Goal: Subscribe to service/newsletter

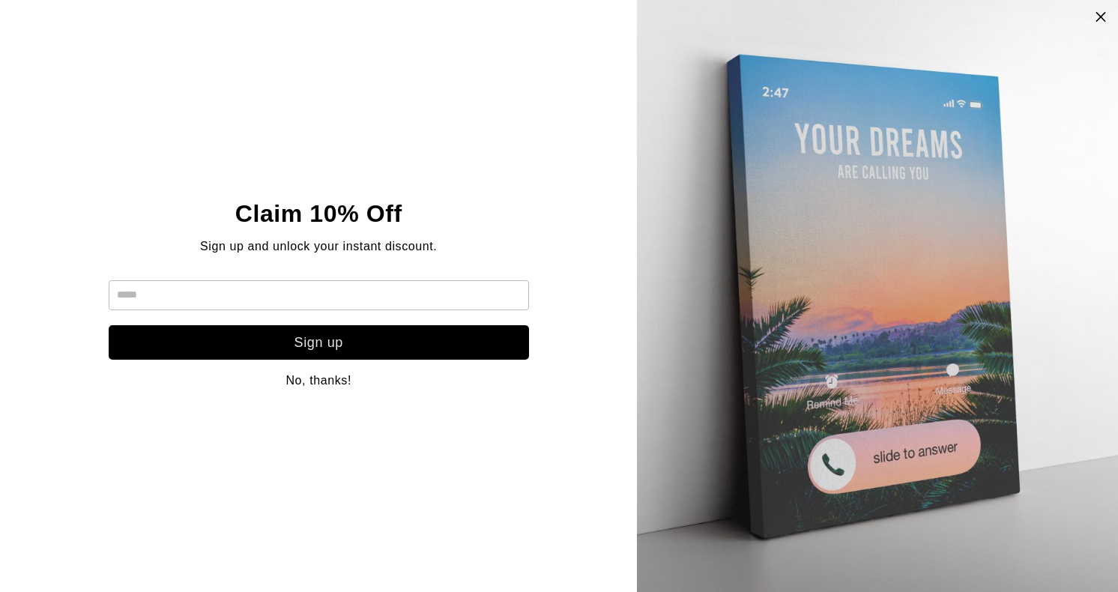
scroll to position [289, 0]
click at [1100, 22] on icon at bounding box center [1101, 16] width 13 height 12
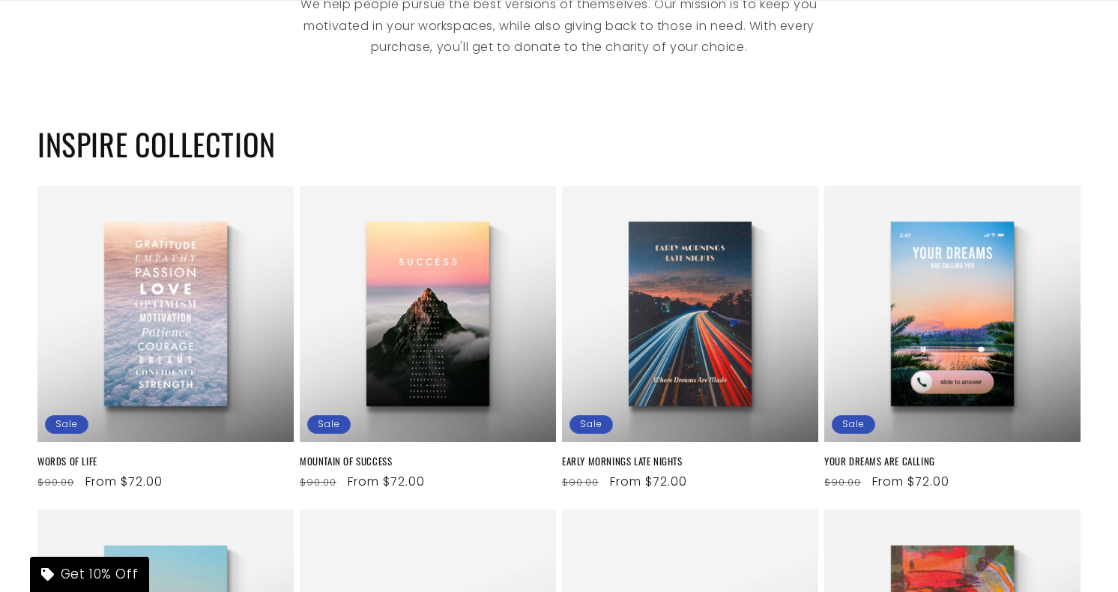
click at [715, 158] on h2 "INSPIRE COLLECTION" at bounding box center [558, 143] width 1043 height 39
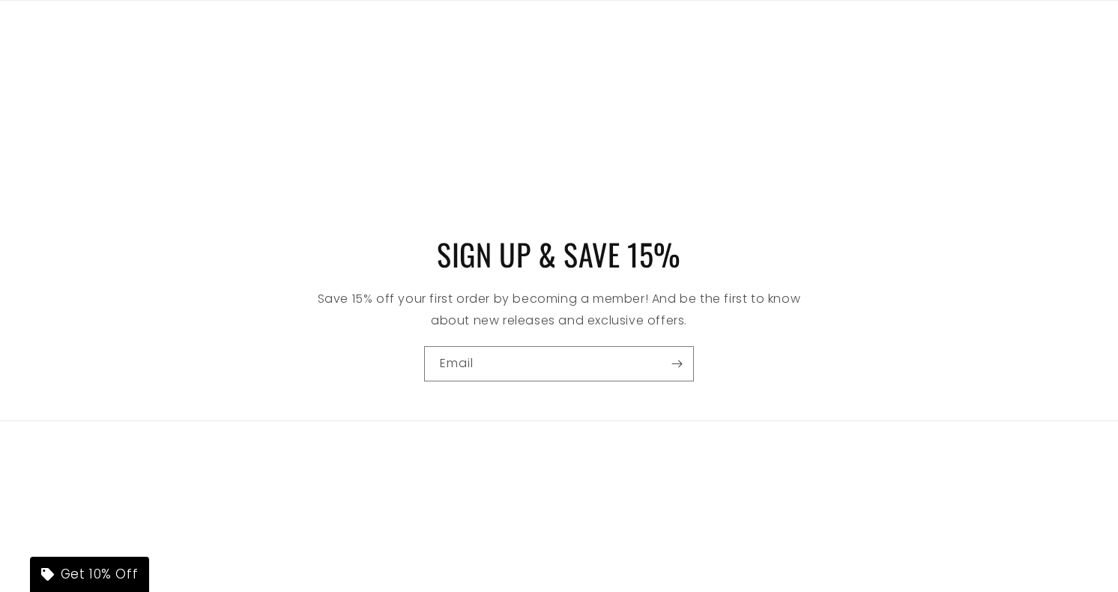
scroll to position [7827, 0]
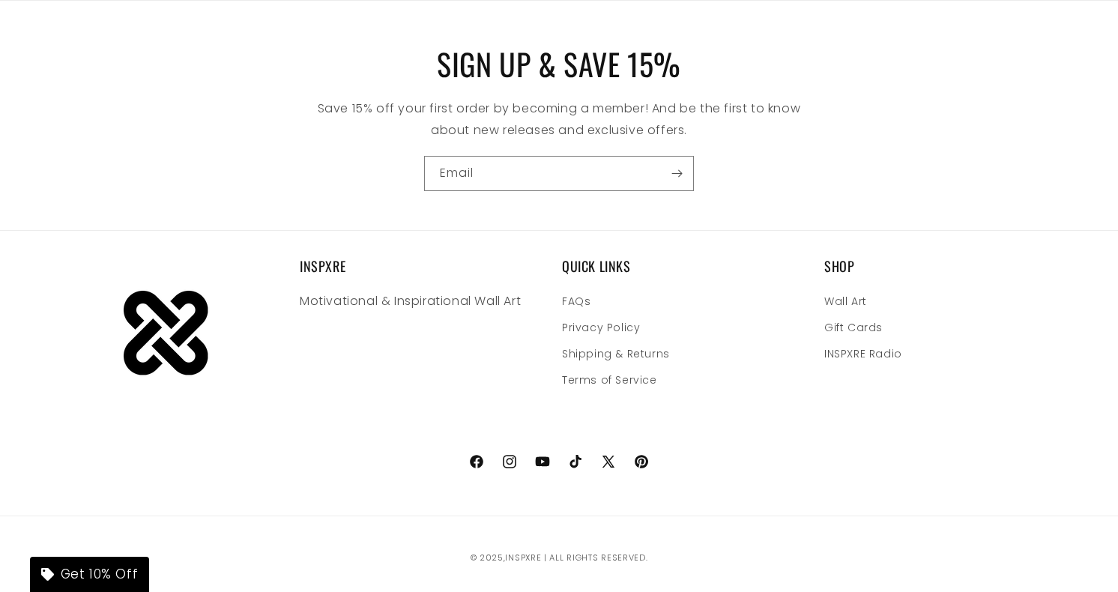
click at [818, 148] on div "SIGN UP & SAVE 15% Save 15% off your first order by becoming a member! And be t…" at bounding box center [559, 122] width 1118 height 217
click at [757, 173] on div "Email" at bounding box center [558, 173] width 983 height 35
click at [758, 170] on div "Email" at bounding box center [558, 173] width 983 height 35
click at [760, 180] on div "Email" at bounding box center [558, 173] width 983 height 35
click at [764, 183] on div "Email" at bounding box center [558, 173] width 983 height 35
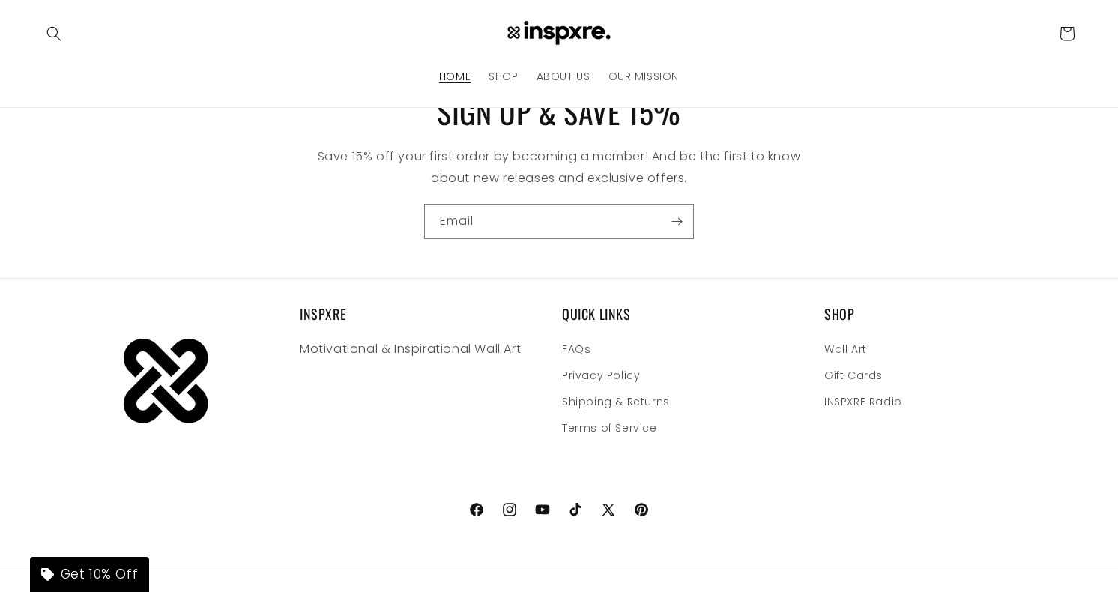
scroll to position [7763, 0]
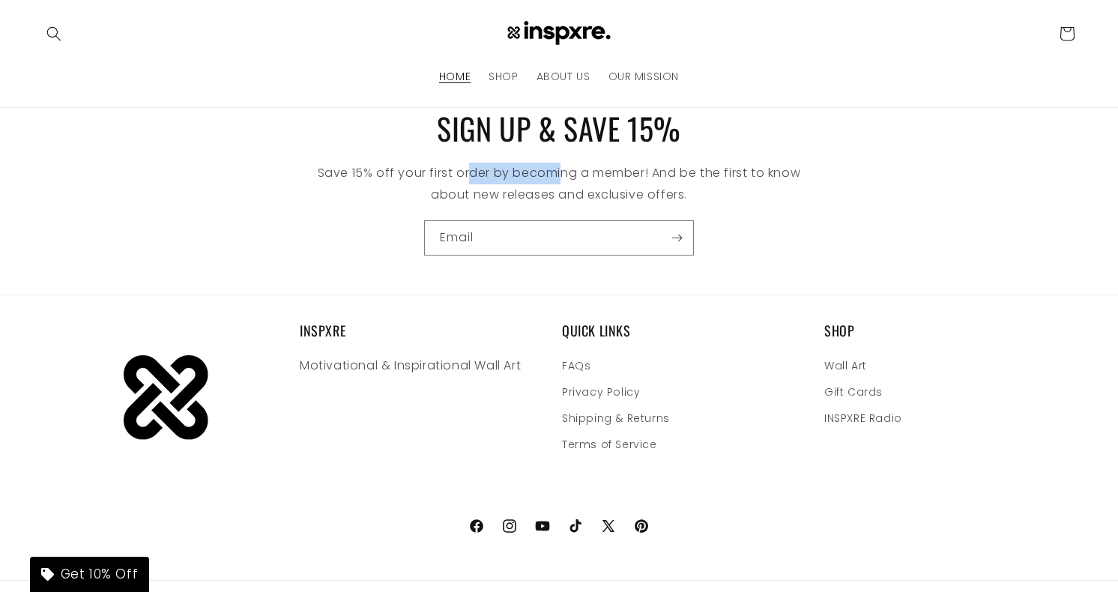
drag, startPoint x: 468, startPoint y: 169, endPoint x: 572, endPoint y: 185, distance: 104.7
click at [570, 185] on p "Save 15% off your first order by becoming a member! And be the first to know ab…" at bounding box center [559, 184] width 525 height 43
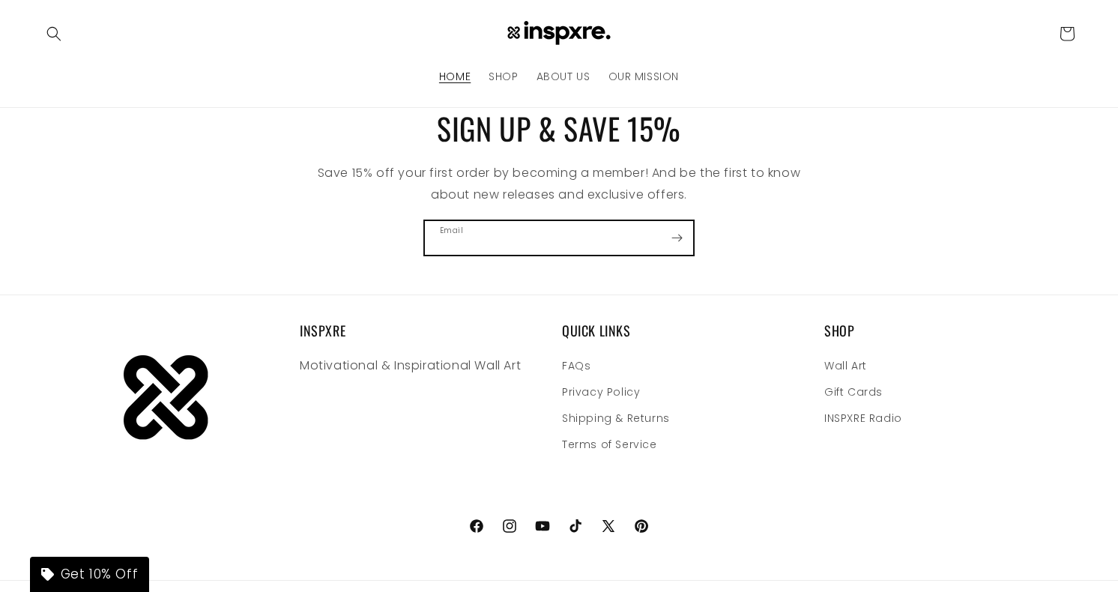
click at [522, 244] on input "Email" at bounding box center [559, 238] width 268 height 34
type input "**********"
click at [676, 233] on icon "Subscribe" at bounding box center [676, 238] width 11 height 19
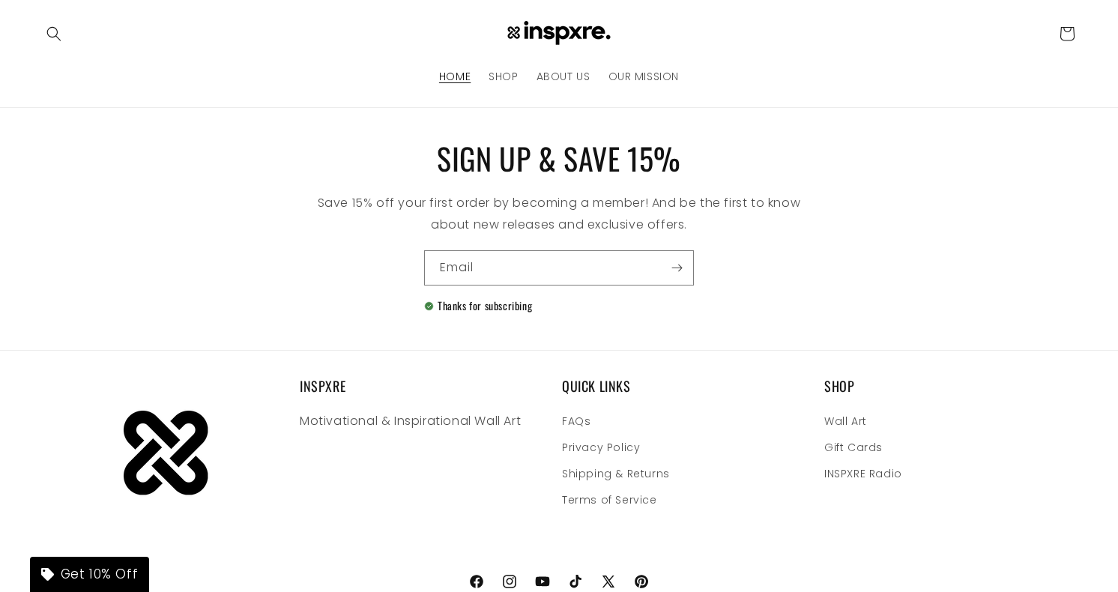
click at [764, 271] on div "Email Thanks for subscribing" at bounding box center [558, 280] width 983 height 61
